Goal: Book appointment/travel/reservation

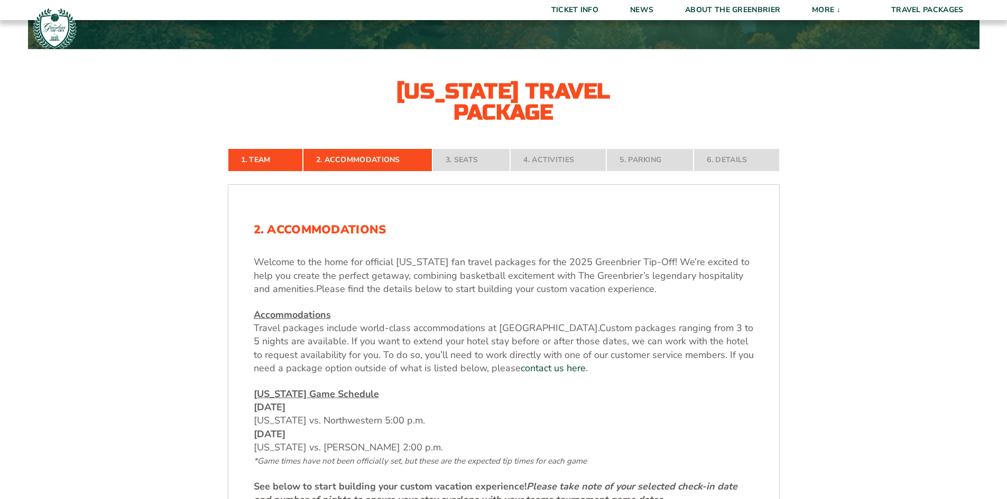
scroll to position [211, 0]
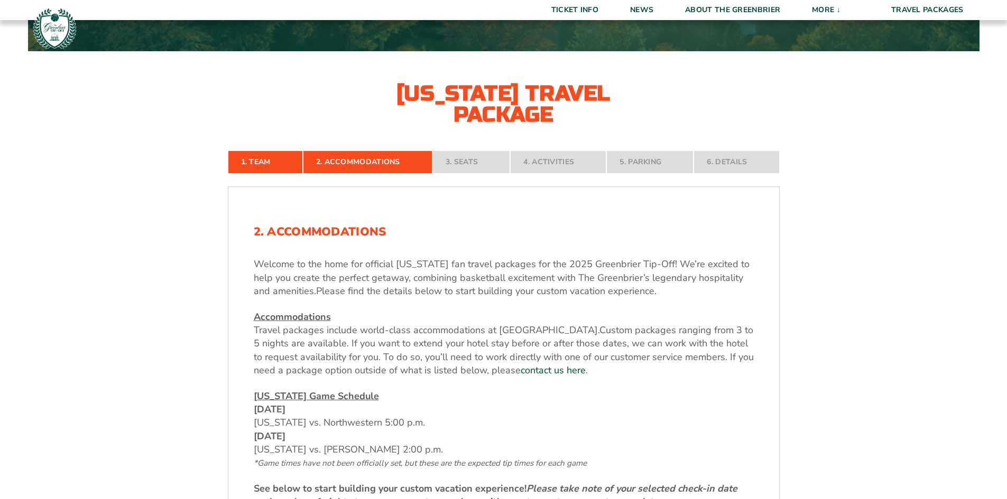
click at [548, 377] on div "Welcome to the home for official [US_STATE] fan travel packages for the 2025 Gr…" at bounding box center [504, 383] width 500 height 251
click at [552, 366] on link "contact us here" at bounding box center [553, 370] width 65 height 13
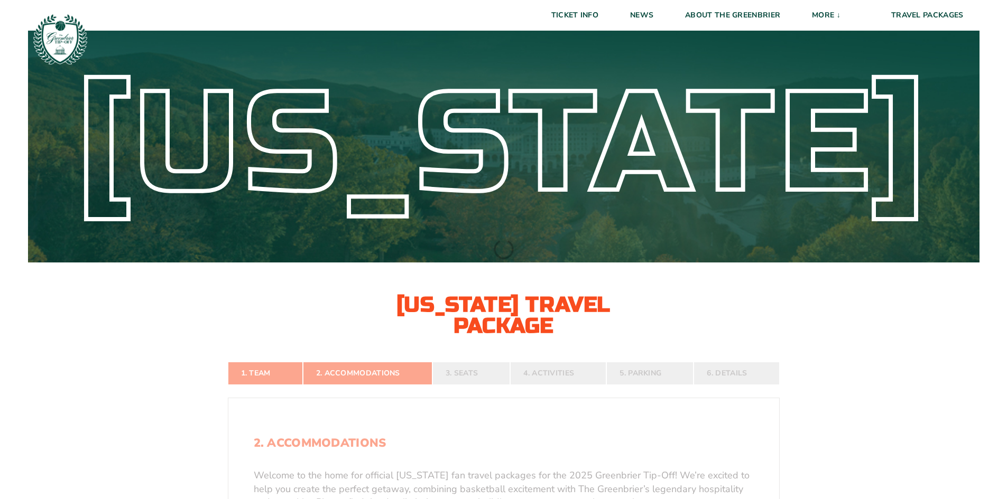
select select
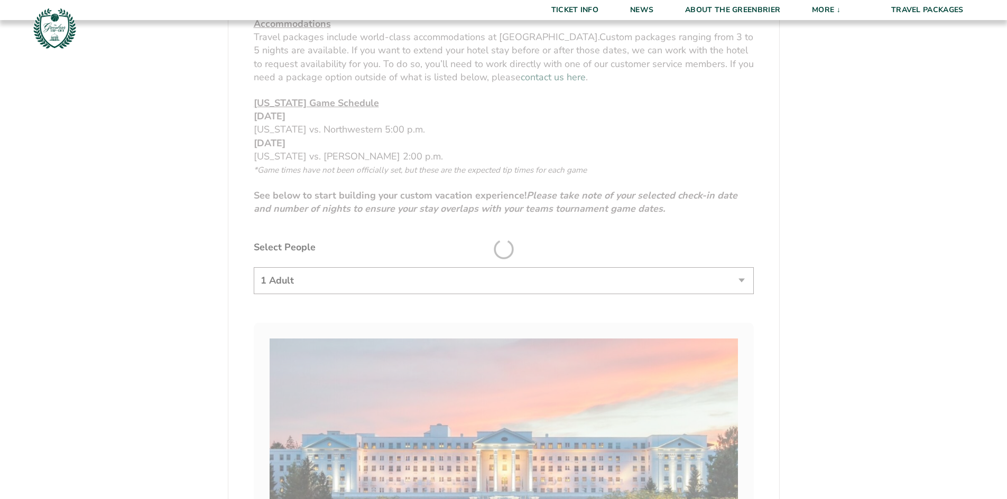
scroll to position [558, 0]
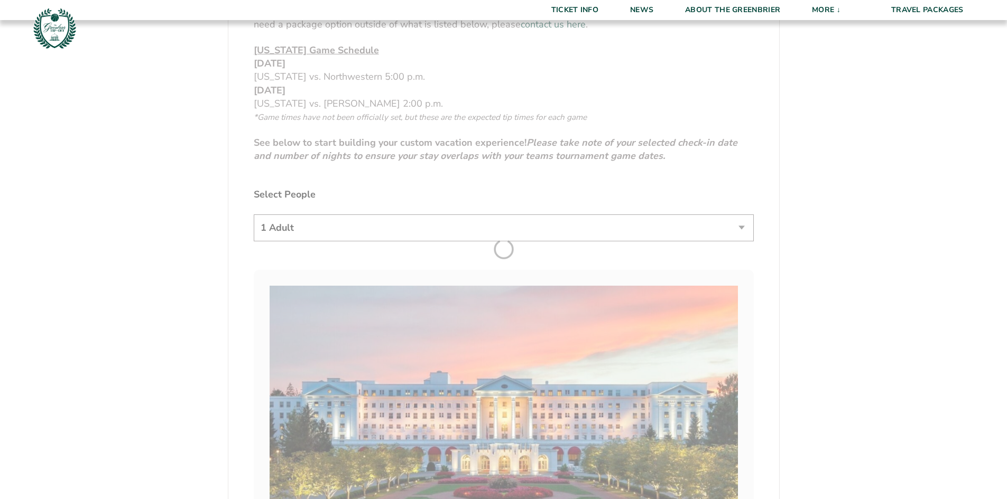
click at [358, 67] on form "Virginia Virginia Travel Package 1. Team 2. Accommodations 3. Seats 4. Activiti…" at bounding box center [503, 440] width 1007 height 1997
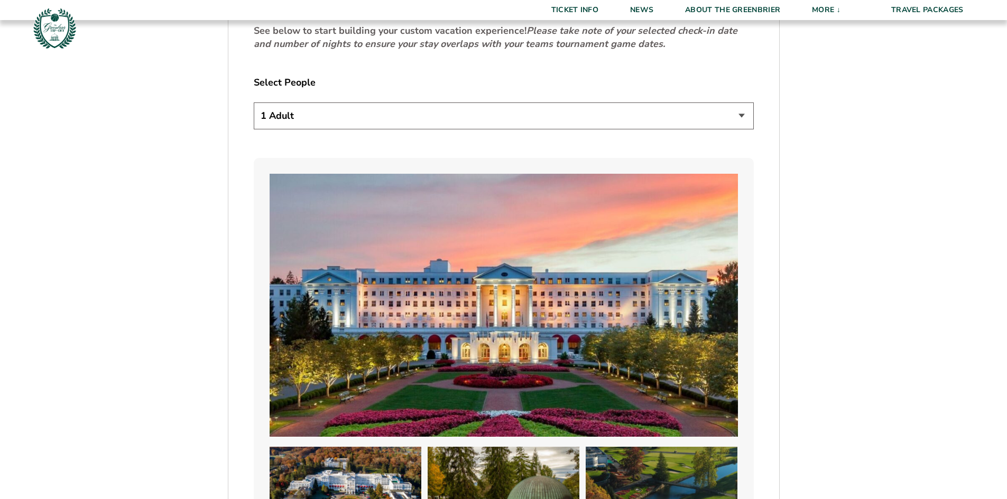
scroll to position [663, 0]
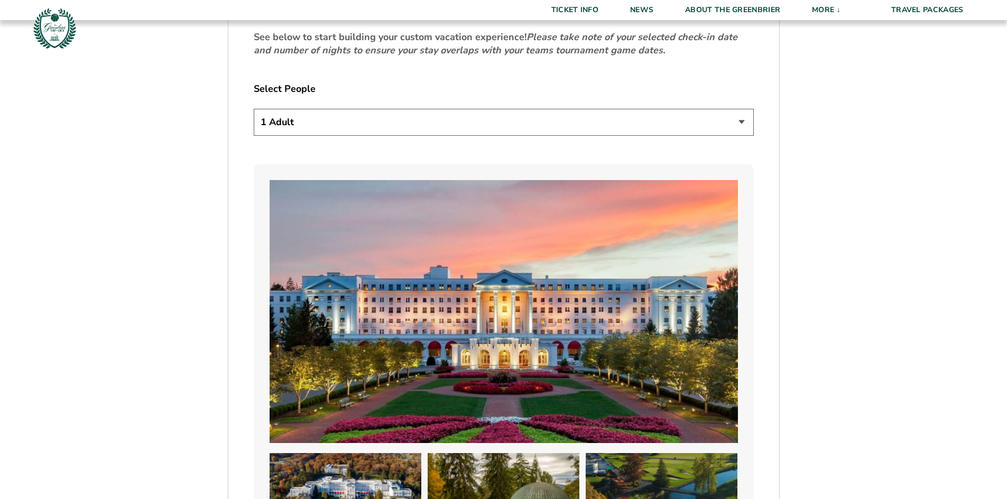
drag, startPoint x: 484, startPoint y: 102, endPoint x: 685, endPoint y: 59, distance: 206.0
click at [685, 59] on div "2. Accommodations Welcome to the home for official Virginia fan travel packages…" at bounding box center [504, 486] width 500 height 1426
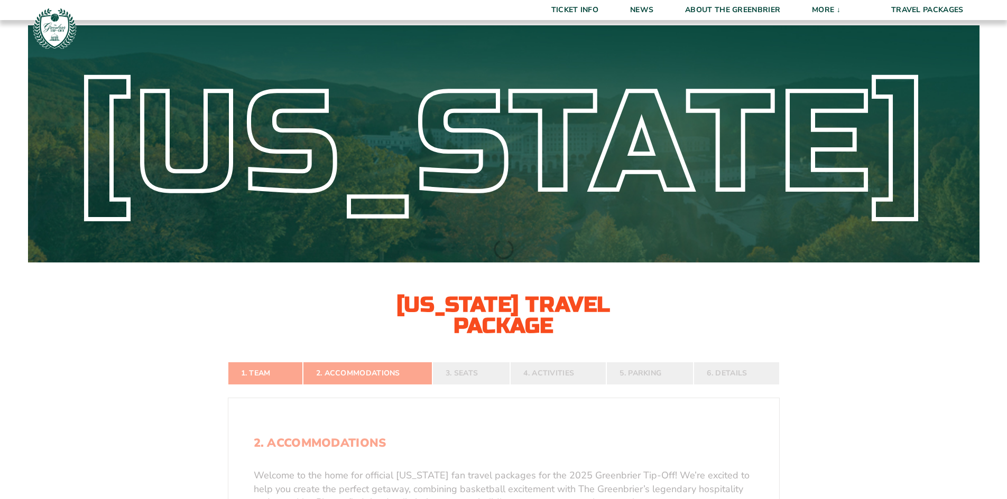
scroll to position [211, 0]
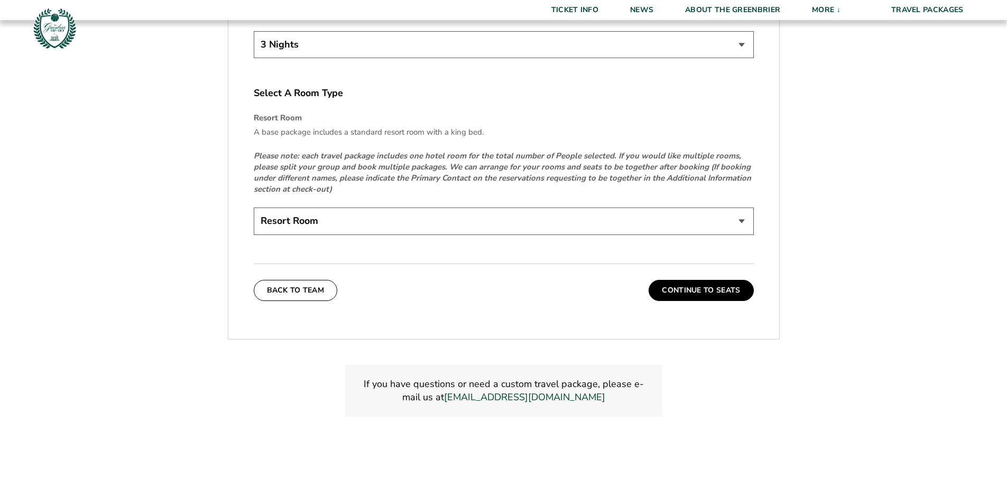
scroll to position [1638, 0]
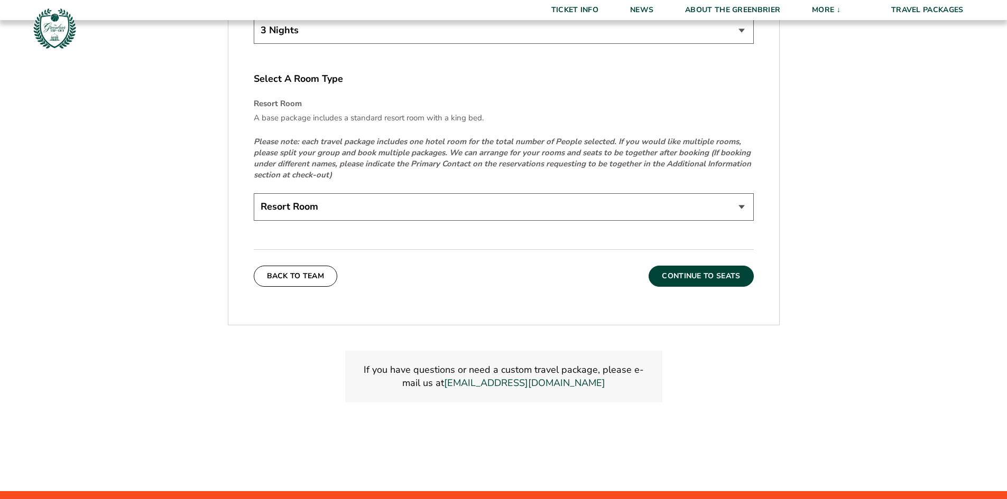
click at [709, 283] on button "Continue To Seats" at bounding box center [700, 276] width 105 height 21
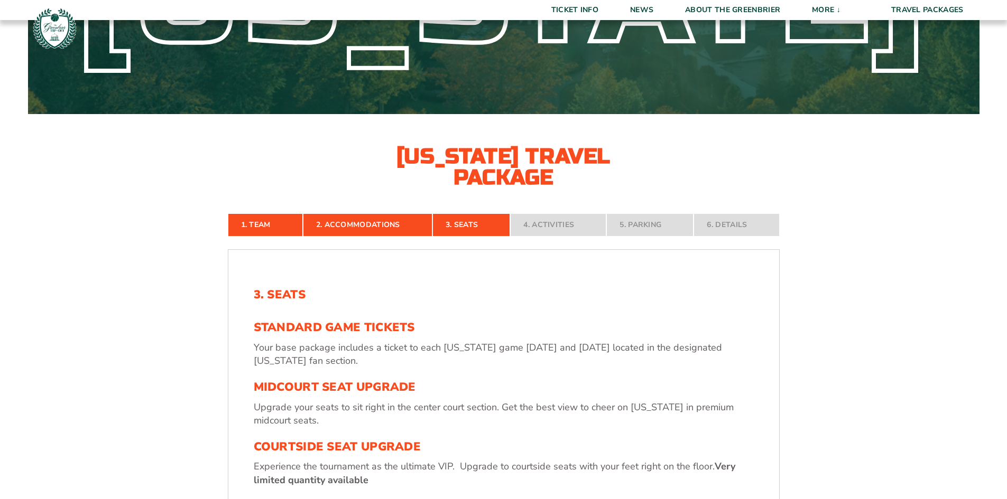
scroll to position [78, 0]
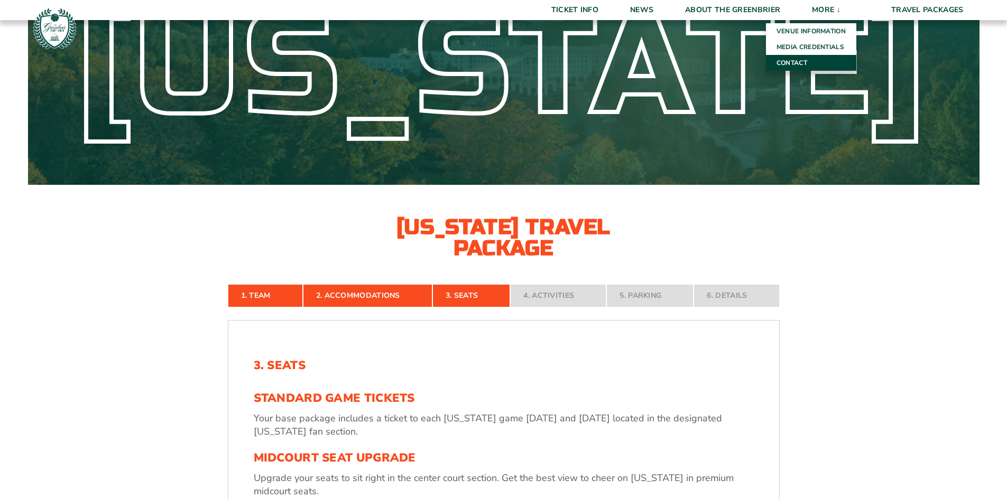
click at [819, 61] on link "Contact" at bounding box center [811, 63] width 90 height 16
